Goal: Task Accomplishment & Management: Use online tool/utility

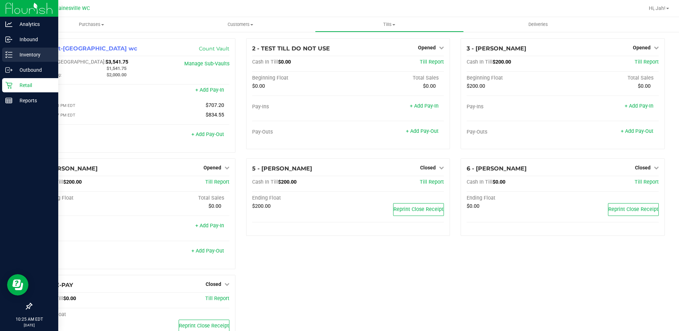
click at [43, 55] on p "Inventory" at bounding box center [33, 54] width 43 height 9
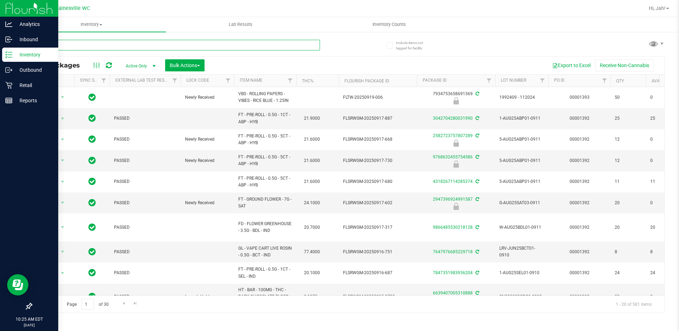
click at [175, 45] on input "text" at bounding box center [175, 45] width 289 height 11
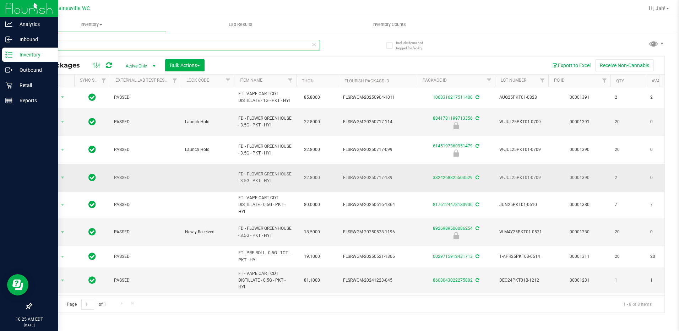
type input "p"
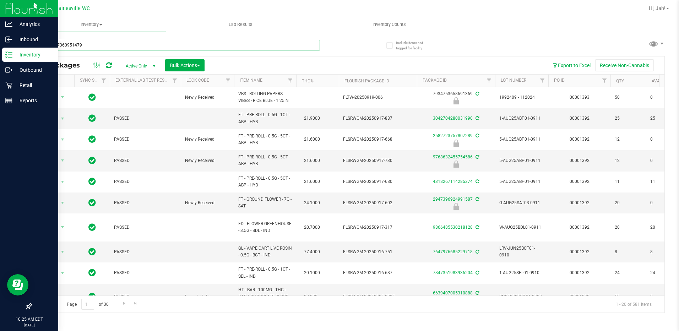
type input "6145197360951479"
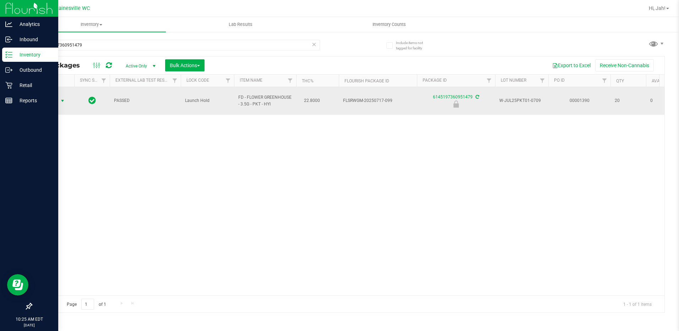
click at [52, 100] on span "Action" at bounding box center [48, 101] width 19 height 10
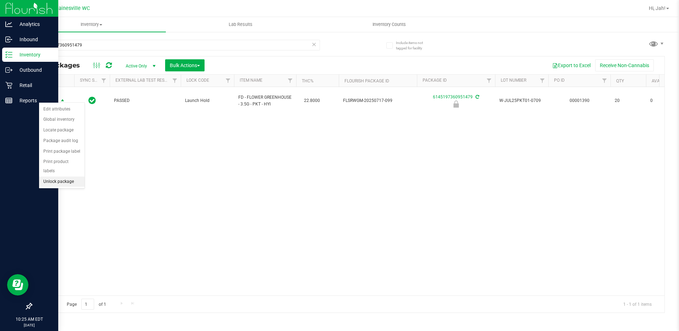
click at [69, 176] on li "Unlock package" at bounding box center [61, 181] width 45 height 11
